Goal: Information Seeking & Learning: Find specific fact

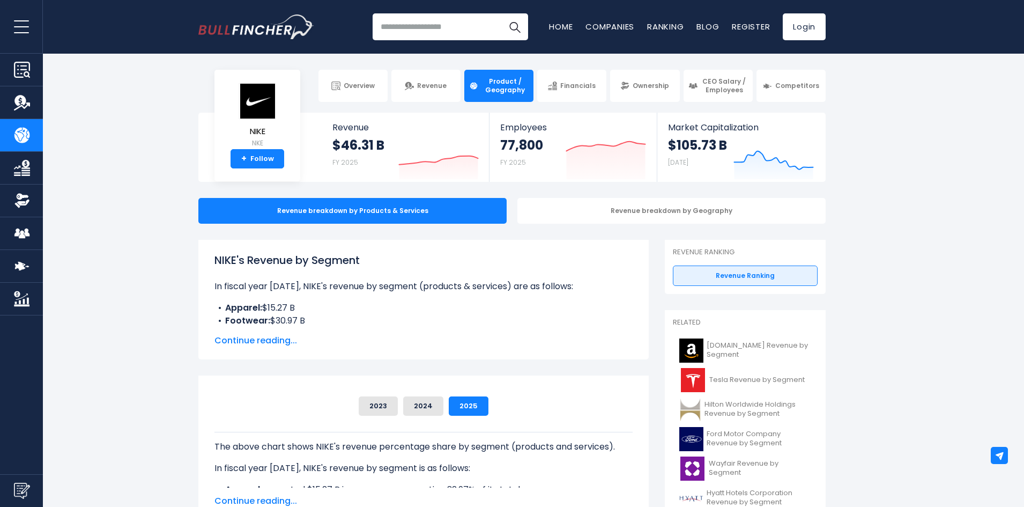
drag, startPoint x: 230, startPoint y: 108, endPoint x: 252, endPoint y: 83, distance: 33.8
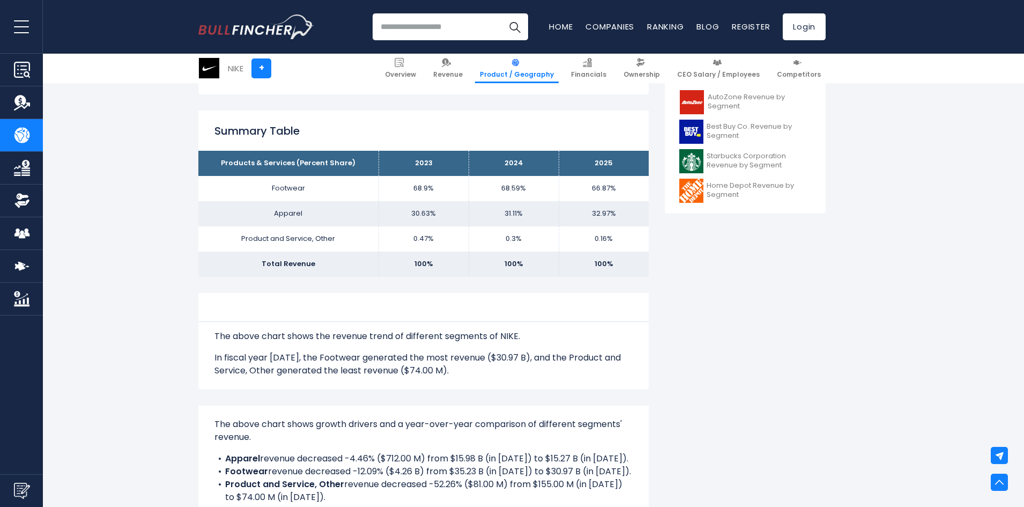
scroll to position [429, 0]
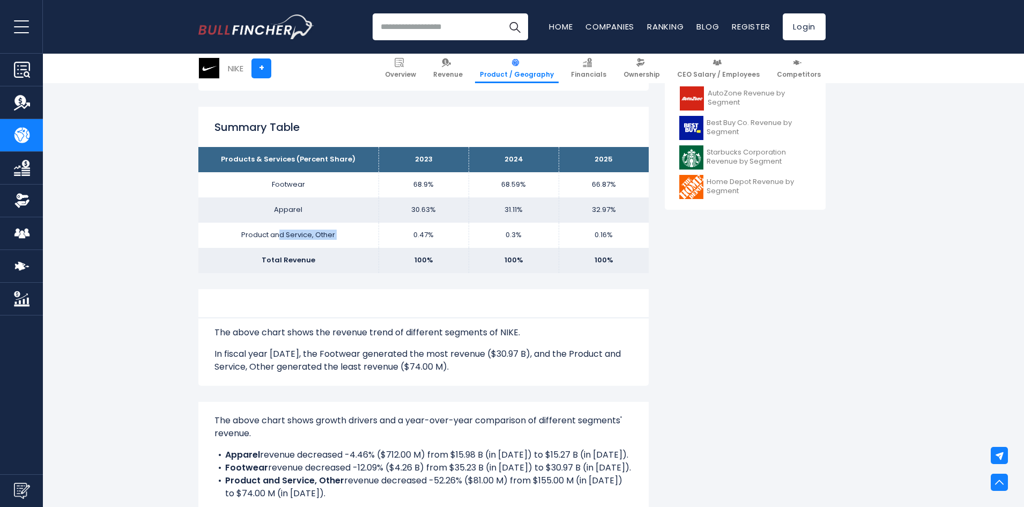
drag, startPoint x: 409, startPoint y: 239, endPoint x: 327, endPoint y: 236, distance: 82.1
click at [444, 241] on tr "Product and Service, Other 0.47% 0.3% 0.16%" at bounding box center [423, 234] width 450 height 25
drag, startPoint x: 239, startPoint y: 235, endPoint x: 259, endPoint y: 235, distance: 20.9
click at [246, 235] on td "Product and Service, Other" at bounding box center [288, 234] width 180 height 25
drag, startPoint x: 274, startPoint y: 249, endPoint x: 555, endPoint y: 248, distance: 280.9
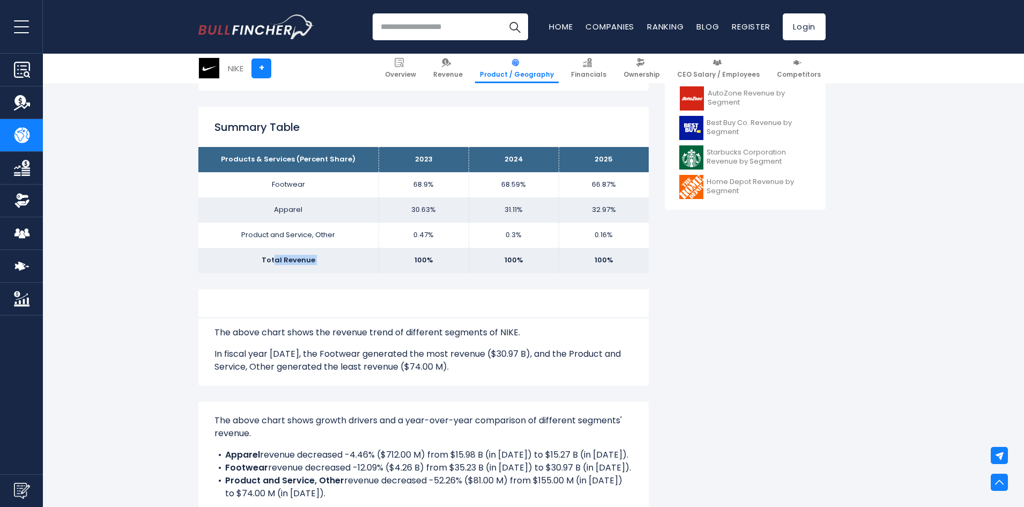
click at [510, 249] on tr "Total Revenue 100% 100% 100%" at bounding box center [423, 260] width 450 height 25
drag, startPoint x: 317, startPoint y: 243, endPoint x: 401, endPoint y: 240, distance: 84.2
click at [330, 243] on td "Product and Service, Other" at bounding box center [288, 234] width 180 height 25
drag, startPoint x: 276, startPoint y: 266, endPoint x: 586, endPoint y: 255, distance: 311.1
click at [581, 257] on tr "Total Revenue 100% 100% 100%" at bounding box center [423, 260] width 450 height 25
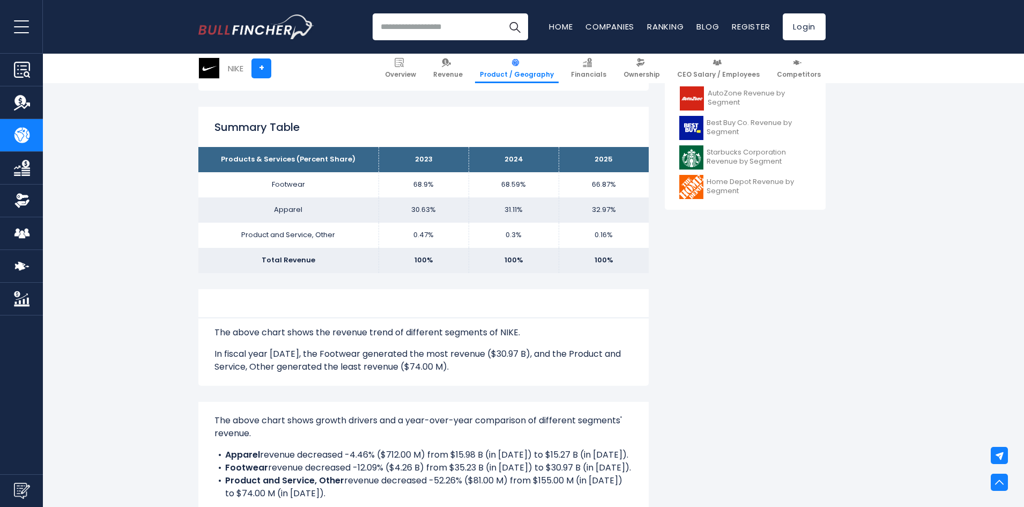
click at [622, 250] on td "100%" at bounding box center [604, 260] width 90 height 25
drag, startPoint x: 620, startPoint y: 233, endPoint x: 579, endPoint y: 243, distance: 42.4
click at [579, 243] on td "0.16%" at bounding box center [604, 234] width 90 height 25
drag, startPoint x: 625, startPoint y: 211, endPoint x: 595, endPoint y: 213, distance: 30.1
click at [602, 213] on td "32.97%" at bounding box center [604, 209] width 90 height 25
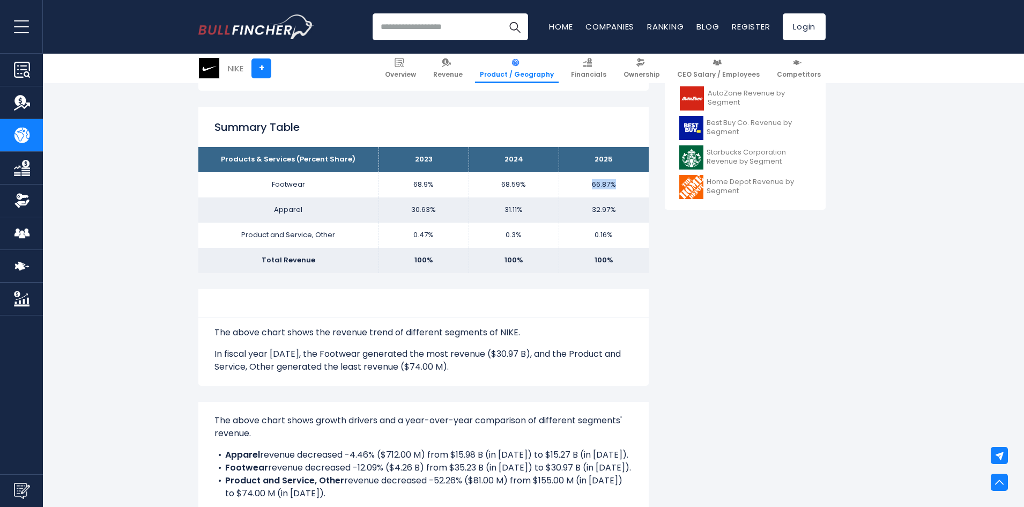
drag, startPoint x: 622, startPoint y: 182, endPoint x: 582, endPoint y: 188, distance: 40.6
click at [582, 187] on td "66.87%" at bounding box center [604, 184] width 90 height 25
click at [574, 188] on td "66.87%" at bounding box center [604, 184] width 90 height 25
click at [601, 183] on td "66.87%" at bounding box center [604, 184] width 90 height 25
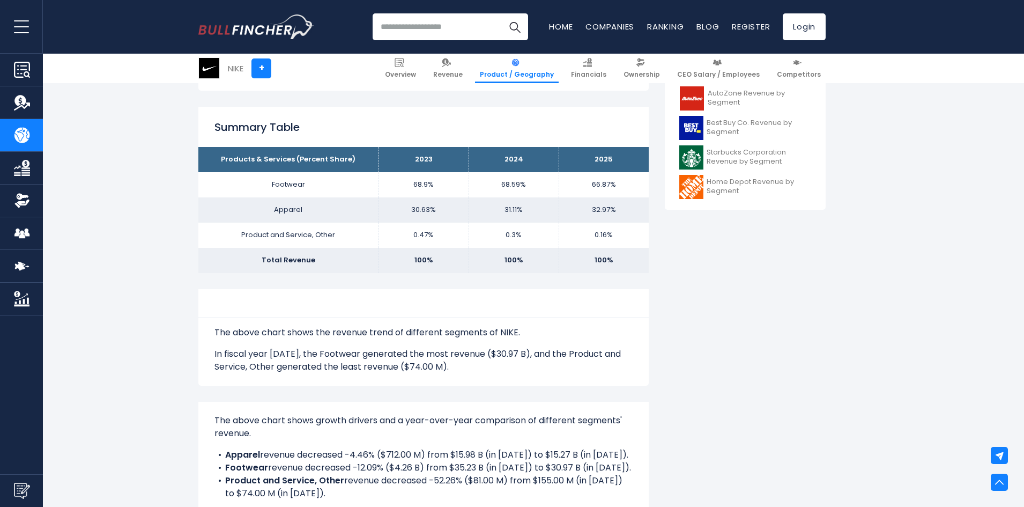
click at [600, 206] on td "32.97%" at bounding box center [604, 209] width 90 height 25
click at [289, 214] on td "Apparel" at bounding box center [288, 209] width 180 height 25
copy td "Apparel"
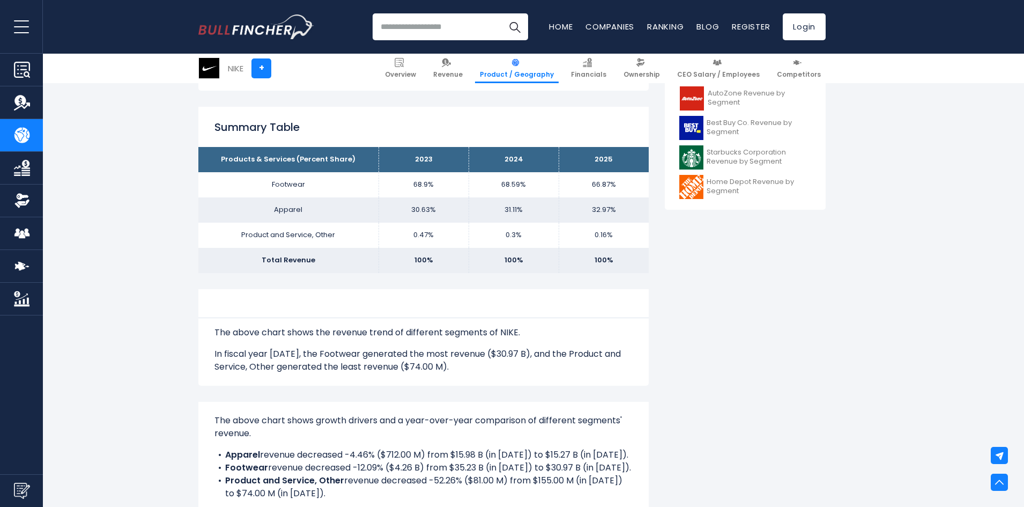
click at [598, 188] on td "66.87%" at bounding box center [604, 184] width 90 height 25
click at [599, 187] on td "66.87%" at bounding box center [604, 184] width 90 height 25
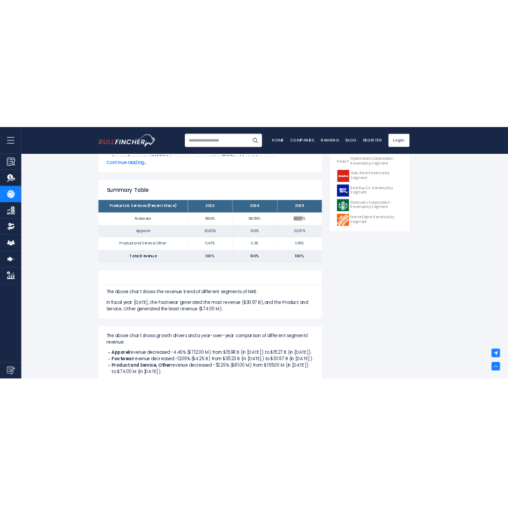
scroll to position [394, 0]
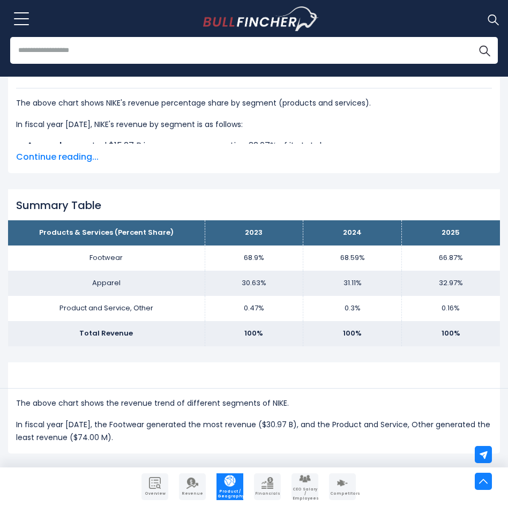
click at [356, 283] on td "31.11%" at bounding box center [352, 283] width 99 height 25
click at [345, 279] on td "31.11%" at bounding box center [352, 283] width 99 height 25
click at [352, 280] on td "31.11%" at bounding box center [352, 283] width 99 height 25
click at [351, 280] on td "31.11%" at bounding box center [352, 283] width 99 height 25
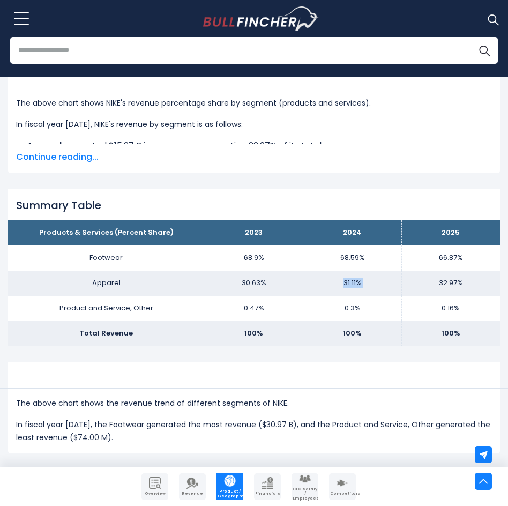
click at [351, 280] on td "31.11%" at bounding box center [352, 283] width 99 height 25
click at [363, 284] on td "31.11%" at bounding box center [352, 283] width 99 height 25
drag, startPoint x: 5, startPoint y: 212, endPoint x: 66, endPoint y: 183, distance: 67.4
click at [65, 183] on div "NIKE's Revenue by Segment In fiscal year [DATE], NIKE's revenue by segment (pro…" at bounding box center [254, 335] width 492 height 863
click at [155, 377] on div "The above chart shows the revenue trend of different segments of NIKE. In fisca…" at bounding box center [254, 408] width 476 height 72
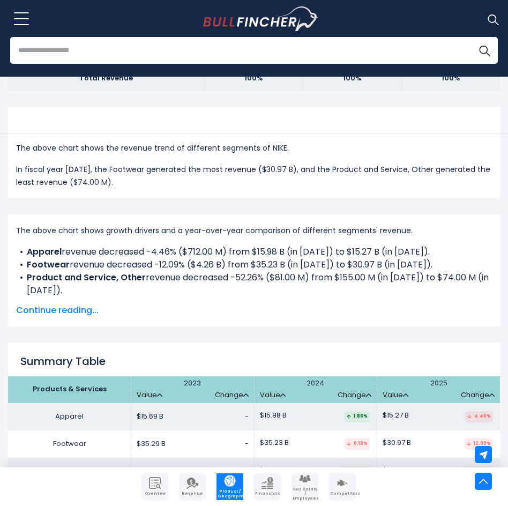
scroll to position [752, 0]
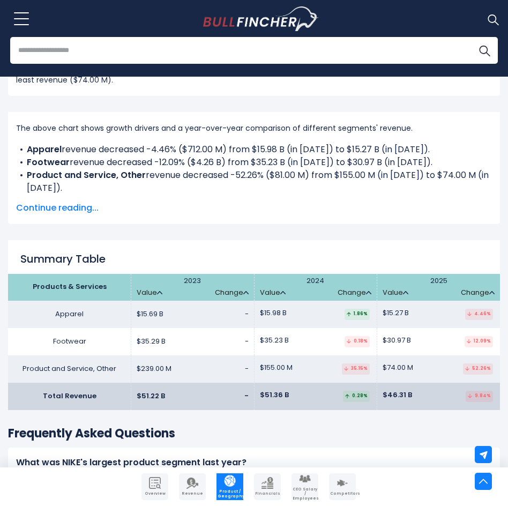
drag, startPoint x: 84, startPoint y: 324, endPoint x: 213, endPoint y: 330, distance: 129.3
click at [205, 330] on tbody "Apparel $15.69 B - $15.98 B - -" at bounding box center [254, 342] width 492 height 82
click at [128, 334] on td "Footwear" at bounding box center [69, 341] width 123 height 27
drag, startPoint x: 246, startPoint y: 323, endPoint x: 262, endPoint y: 323, distance: 15.6
click at [261, 323] on tr "Apparel $15.69 B - $15.98 B $15.27 B" at bounding box center [254, 314] width 492 height 27
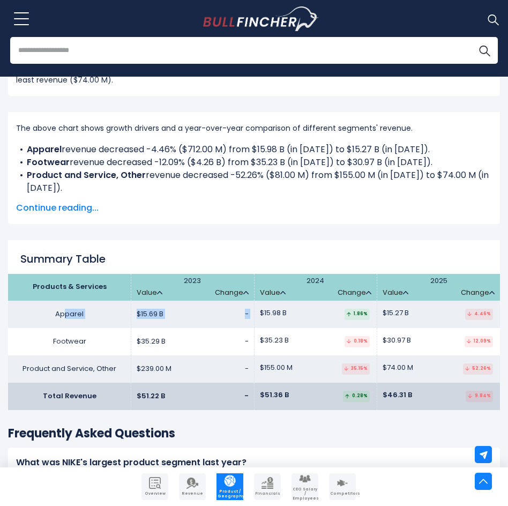
click at [261, 324] on td "$15.98 B 1.86%" at bounding box center [315, 314] width 123 height 27
click at [167, 344] on td "$35.29 B -" at bounding box center [192, 341] width 123 height 27
click at [162, 341] on span "$35.29 B" at bounding box center [151, 341] width 29 height 9
drag, startPoint x: 163, startPoint y: 342, endPoint x: 172, endPoint y: 342, distance: 8.6
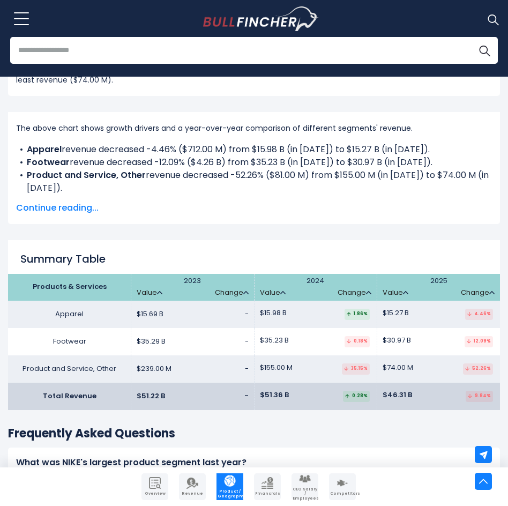
click at [164, 342] on span "$35.29 B" at bounding box center [151, 341] width 29 height 9
click at [184, 342] on td "$35.29 B -" at bounding box center [192, 341] width 123 height 27
click at [248, 333] on td "$35.29 B -" at bounding box center [192, 341] width 123 height 27
click at [250, 333] on td "$35.29 B -" at bounding box center [192, 341] width 123 height 27
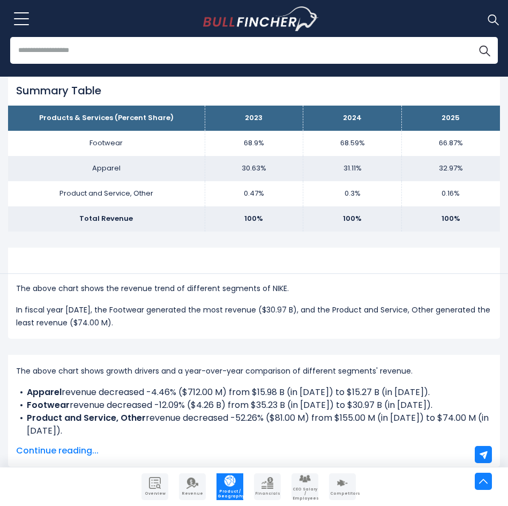
drag, startPoint x: 393, startPoint y: 243, endPoint x: 408, endPoint y: 127, distance: 117.2
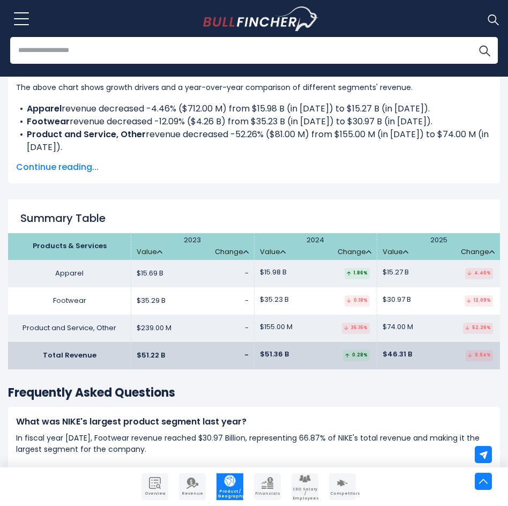
scroll to position [888, 0]
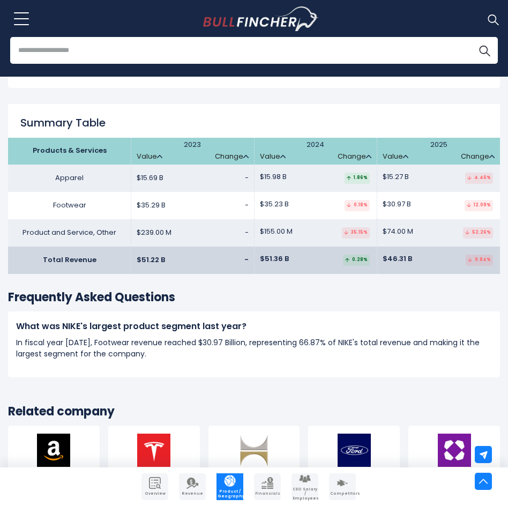
drag, startPoint x: 320, startPoint y: 300, endPoint x: 452, endPoint y: 414, distance: 174.1
click at [452, 414] on h3 "Related company" at bounding box center [254, 412] width 492 height 16
click at [395, 250] on td "$46.31 B 9.84%" at bounding box center [438, 260] width 123 height 27
click at [396, 255] on span "$46.31 B" at bounding box center [397, 259] width 29 height 9
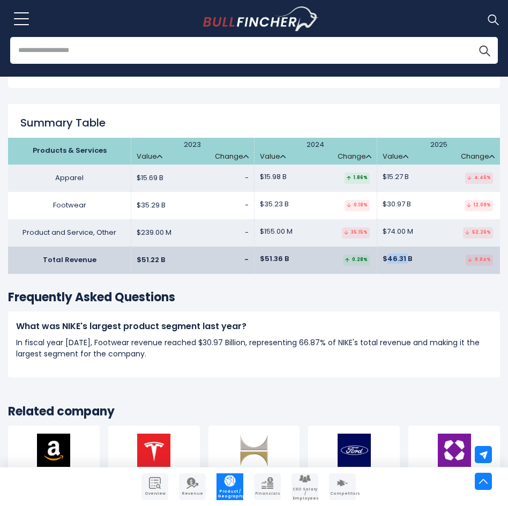
click at [396, 255] on span "$46.31 B" at bounding box center [397, 259] width 29 height 9
click at [397, 255] on span "$46.31 B" at bounding box center [397, 259] width 29 height 9
click at [419, 257] on td "$46.31 B 9.84%" at bounding box center [438, 260] width 123 height 27
drag, startPoint x: 413, startPoint y: 259, endPoint x: 393, endPoint y: 263, distance: 19.7
click at [393, 263] on td "$46.31 B 9.84%" at bounding box center [438, 260] width 123 height 27
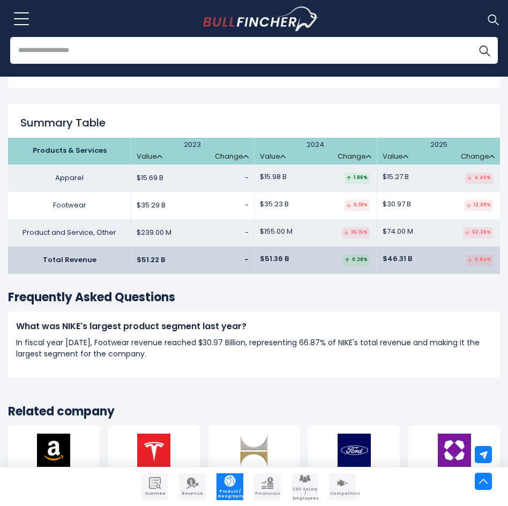
click at [400, 298] on h3 "Frequently Asked Questions" at bounding box center [254, 298] width 492 height 16
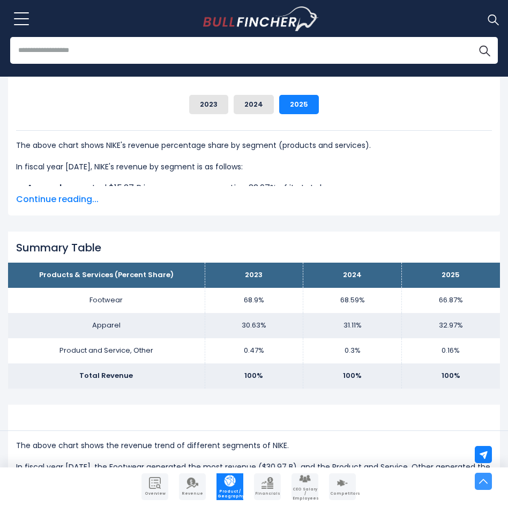
scroll to position [0, 0]
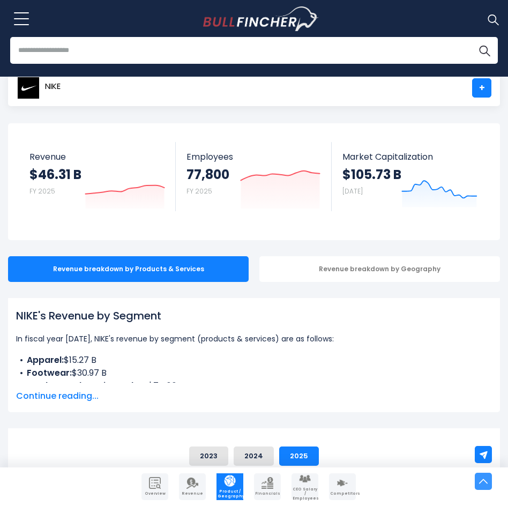
drag, startPoint x: 220, startPoint y: 355, endPoint x: 315, endPoint y: 170, distance: 207.8
